Goal: Navigation & Orientation: Go to known website

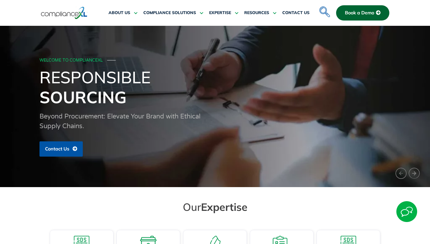
click at [70, 16] on img at bounding box center [64, 12] width 47 height 13
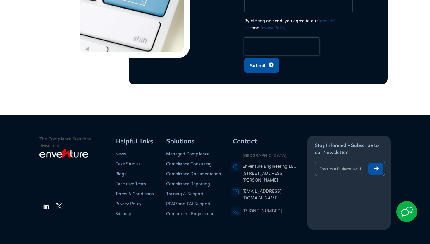
scroll to position [1441, 0]
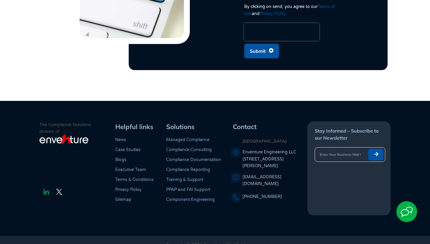
click at [47, 188] on img at bounding box center [46, 191] width 7 height 7
